Goal: Information Seeking & Learning: Learn about a topic

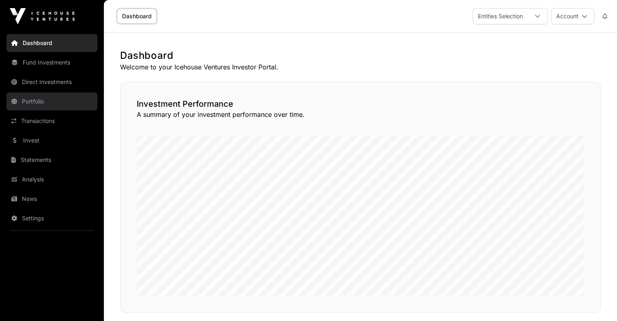
click at [41, 103] on link "Portfolio" at bounding box center [51, 101] width 91 height 18
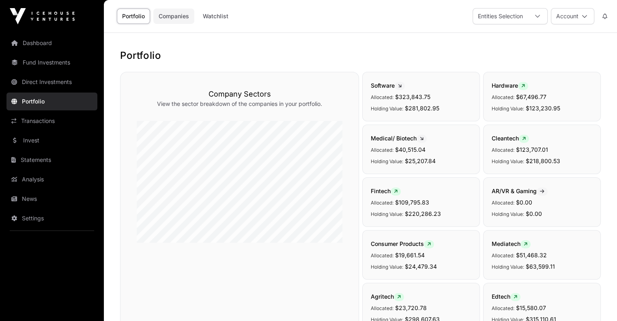
click at [185, 18] on link "Companies" at bounding box center [173, 16] width 41 height 15
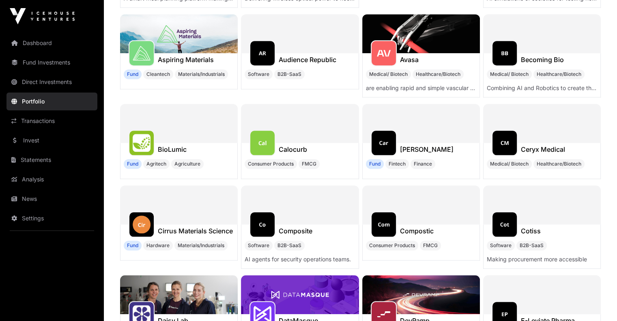
scroll to position [1122, 0]
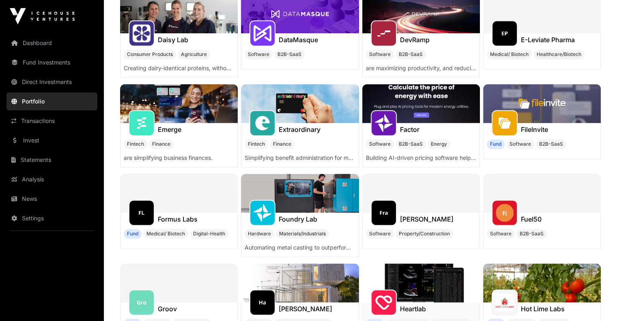
click at [416, 310] on h1 "Heartlab" at bounding box center [413, 309] width 26 height 10
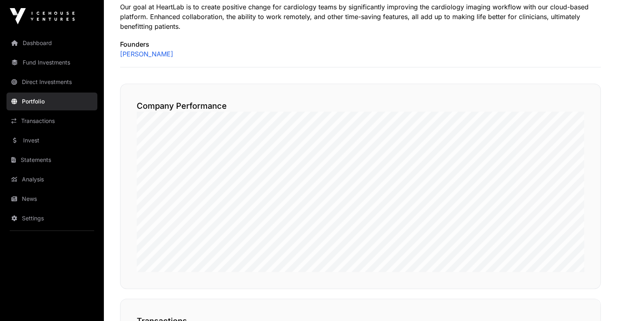
scroll to position [103, 0]
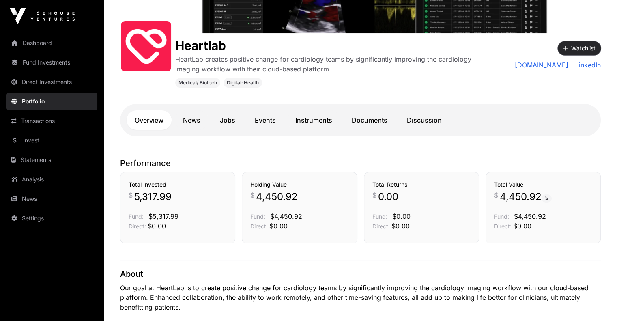
click at [579, 44] on button "Watchlist" at bounding box center [578, 48] width 43 height 14
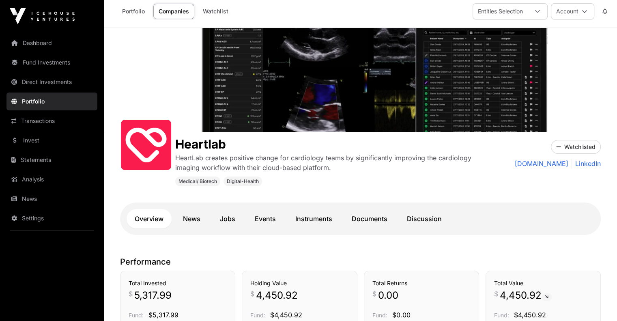
scroll to position [0, 0]
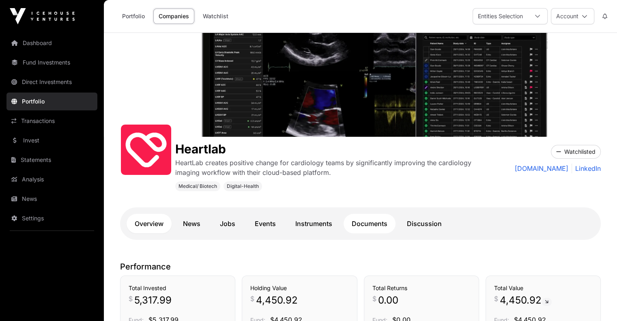
click at [375, 225] on link "Documents" at bounding box center [369, 223] width 52 height 19
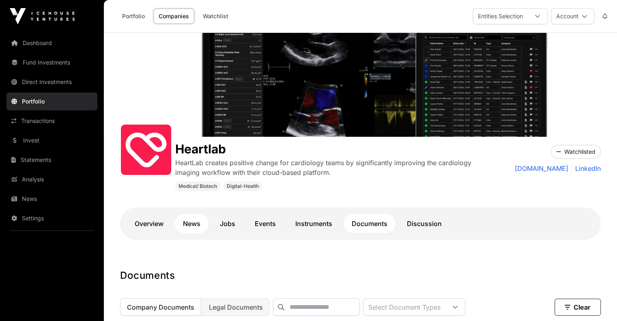
click at [195, 225] on link "News" at bounding box center [192, 223] width 34 height 19
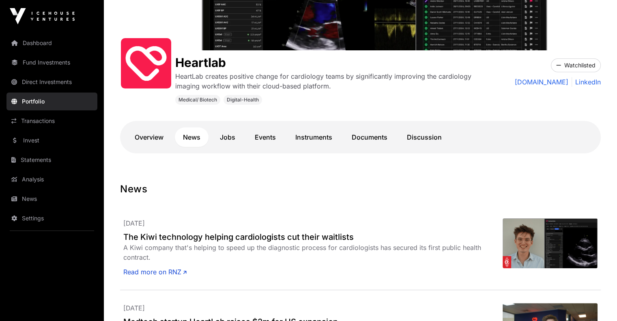
scroll to position [81, 0]
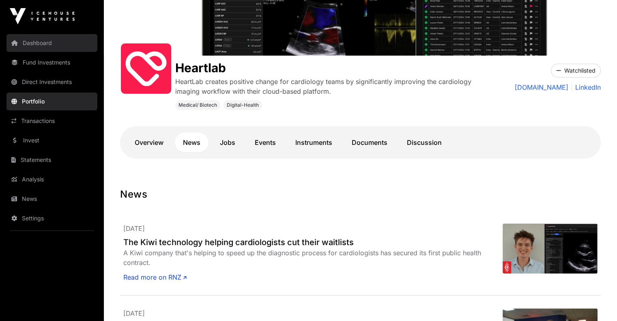
click at [23, 45] on link "Dashboard" at bounding box center [51, 43] width 91 height 18
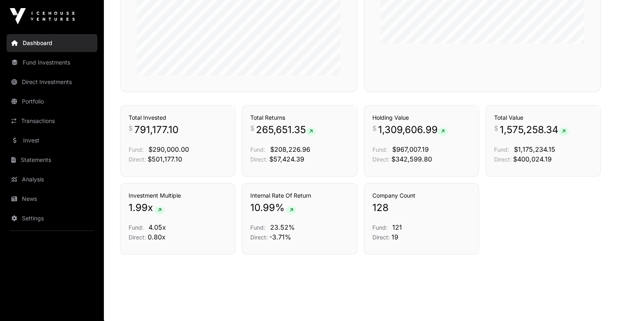
scroll to position [425, 0]
click at [49, 142] on link "Invest" at bounding box center [51, 140] width 91 height 18
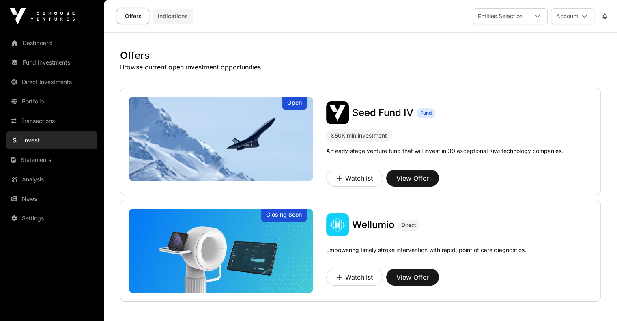
click at [182, 19] on link "Indications" at bounding box center [172, 16] width 41 height 15
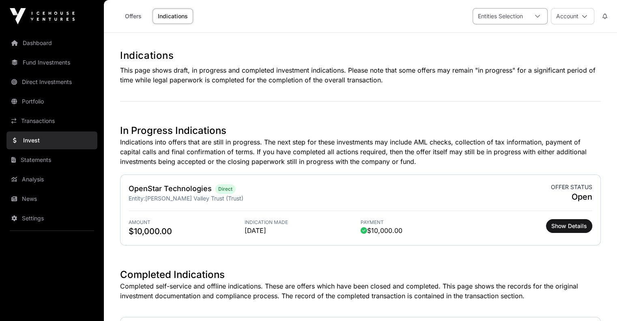
click at [538, 18] on icon at bounding box center [537, 16] width 6 height 6
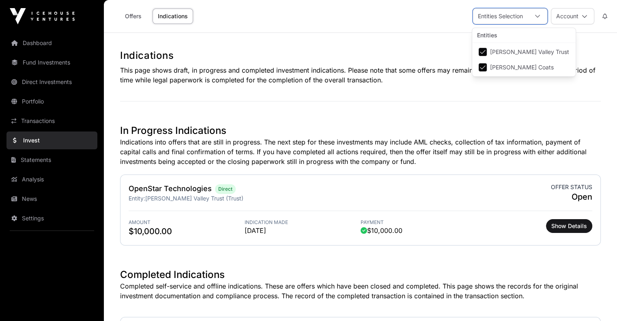
scroll to position [8, 5]
click at [577, 32] on div "Offers Indications Entities Selection Account" at bounding box center [360, 16] width 503 height 32
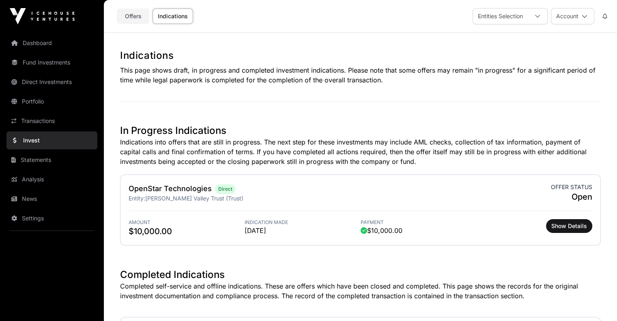
click at [136, 18] on link "Offers" at bounding box center [133, 16] width 32 height 15
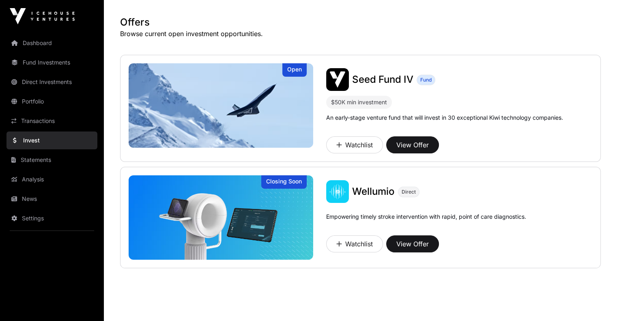
scroll to position [48, 0]
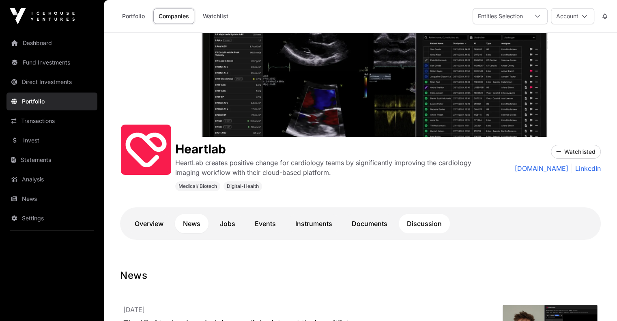
click at [434, 223] on link "Discussion" at bounding box center [424, 223] width 51 height 19
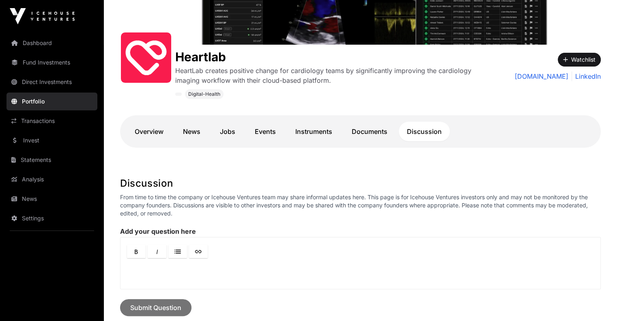
scroll to position [162, 0]
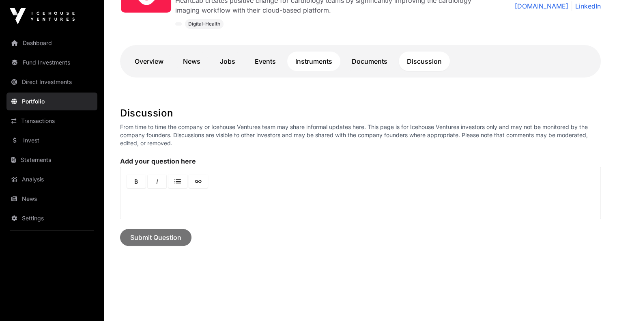
click at [324, 65] on link "Instruments" at bounding box center [313, 60] width 53 height 19
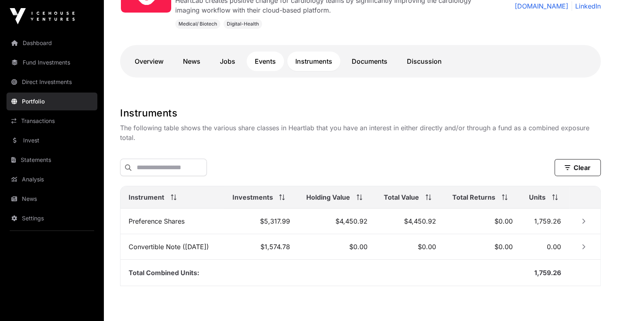
click at [276, 64] on link "Events" at bounding box center [265, 60] width 37 height 19
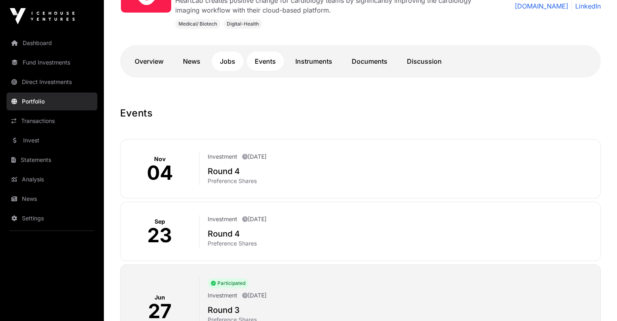
click at [232, 62] on link "Jobs" at bounding box center [228, 60] width 32 height 19
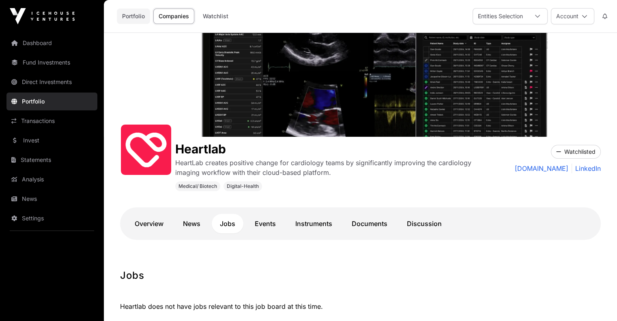
click at [128, 15] on link "Portfolio" at bounding box center [133, 16] width 33 height 15
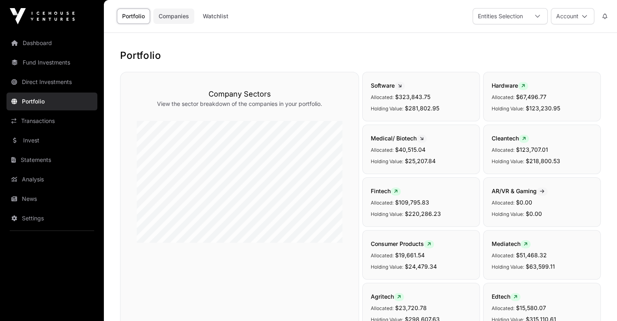
click at [160, 17] on link "Companies" at bounding box center [173, 16] width 41 height 15
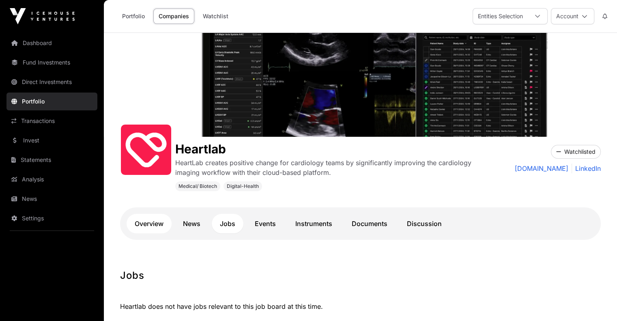
click at [156, 223] on link "Overview" at bounding box center [148, 223] width 45 height 19
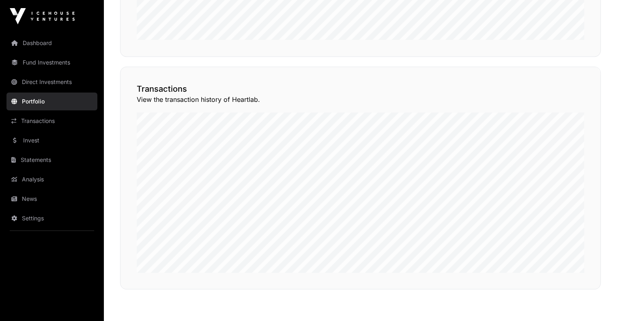
scroll to position [665, 0]
